Goal: Task Accomplishment & Management: Manage account settings

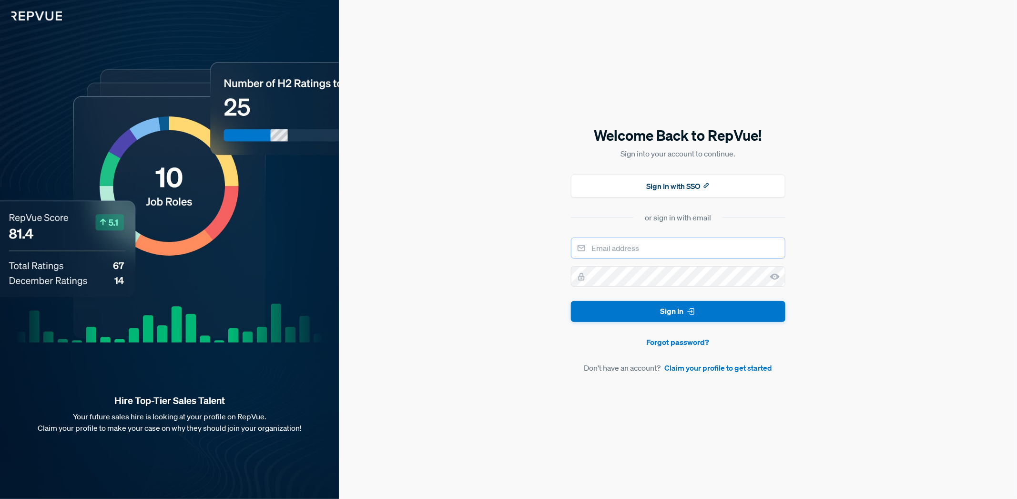
click at [602, 253] on input "email" at bounding box center [678, 247] width 215 height 21
type input "[EMAIL_ADDRESS][DOMAIN_NAME]"
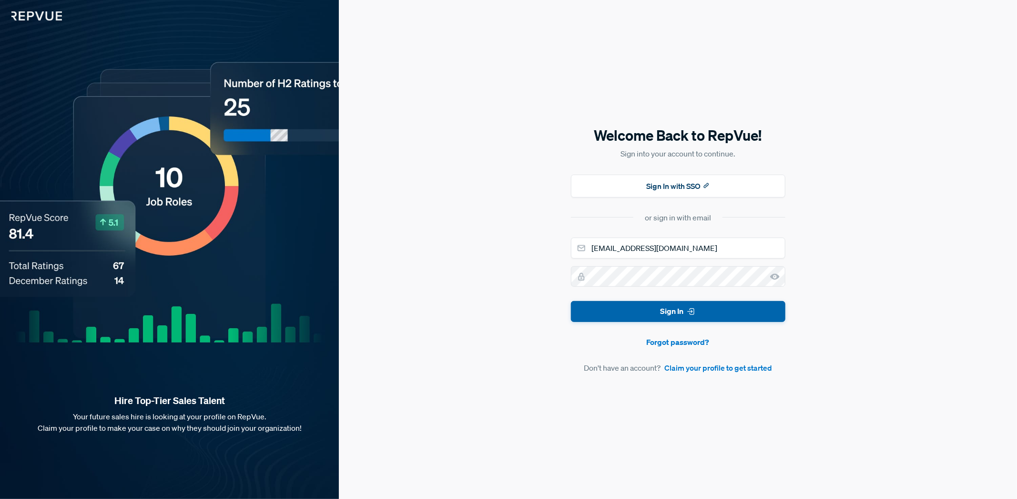
click at [654, 310] on button "Sign In" at bounding box center [678, 311] width 215 height 21
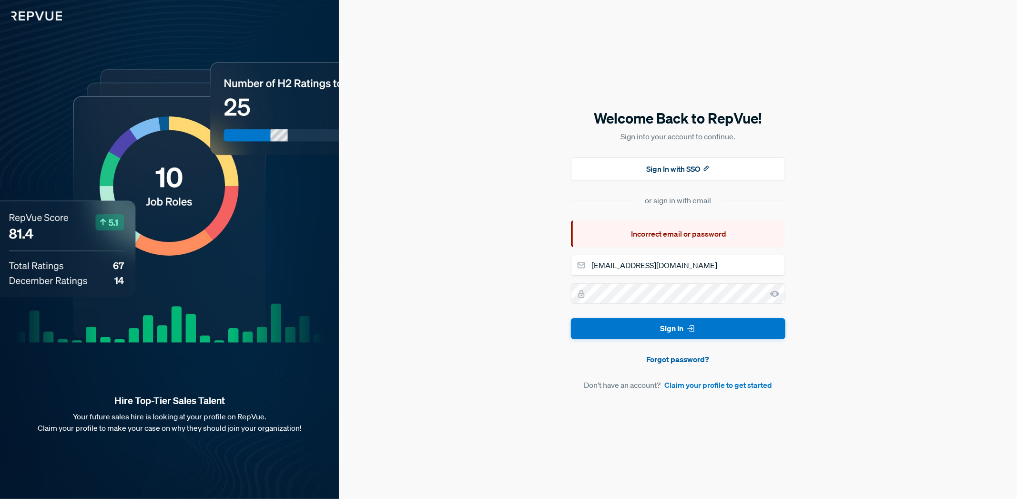
click at [685, 358] on link "Forgot password?" at bounding box center [678, 358] width 215 height 11
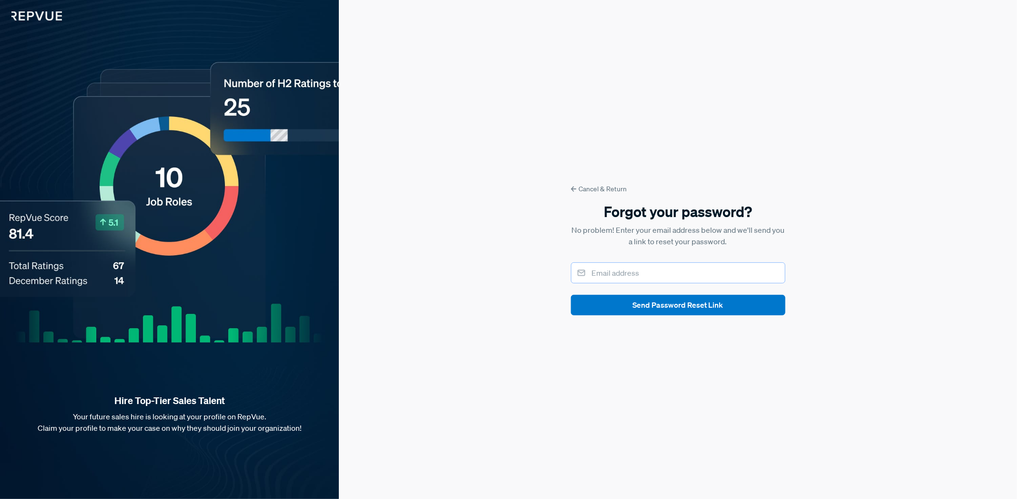
click at [635, 277] on input "email" at bounding box center [678, 272] width 215 height 21
type input "[EMAIL_ADDRESS][DOMAIN_NAME]"
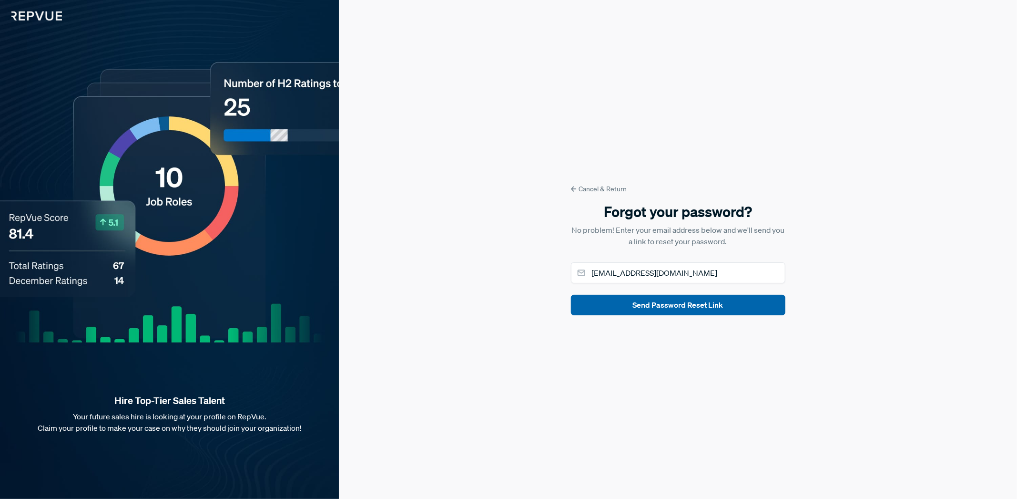
click at [686, 309] on button "Send Password Reset Link" at bounding box center [678, 305] width 215 height 21
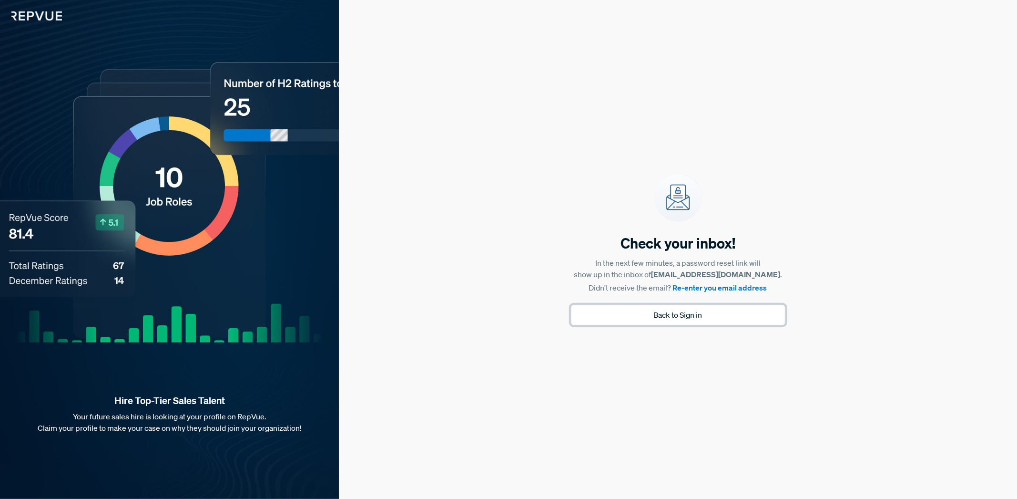
click at [685, 312] on button "Back to Sign in" at bounding box center [678, 315] width 215 height 21
